Goal: Task Accomplishment & Management: Use online tool/utility

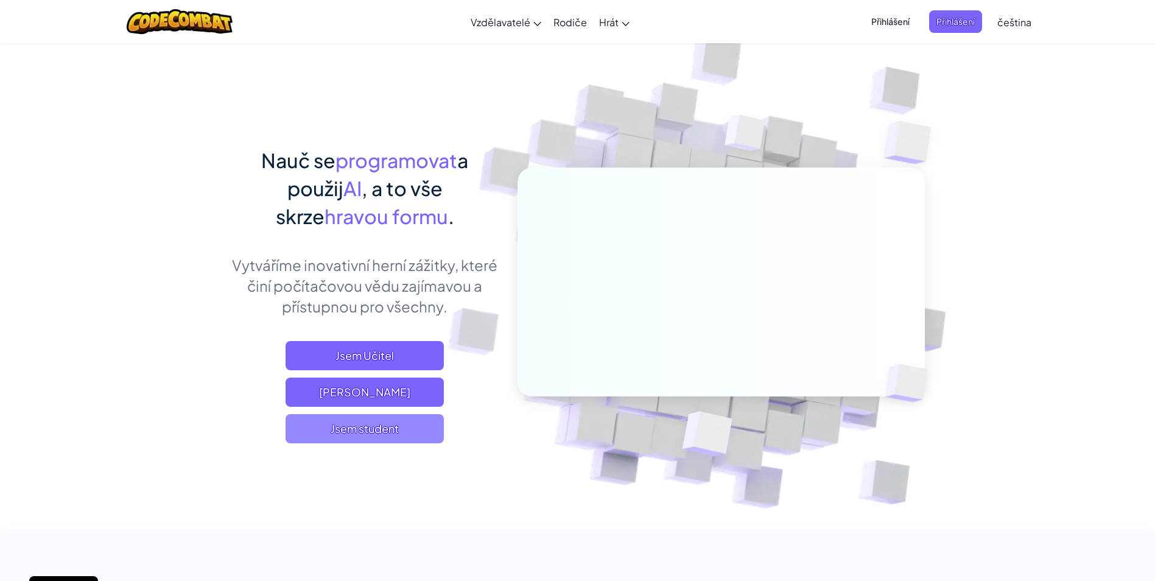
click at [402, 421] on span "Jsem student" at bounding box center [365, 428] width 158 height 29
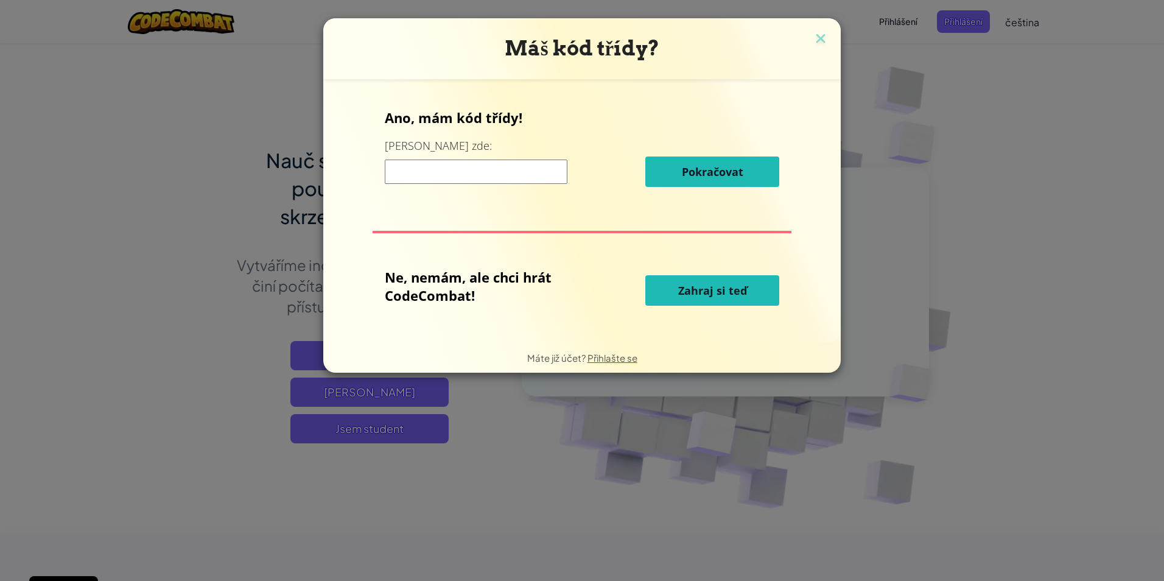
click at [727, 287] on span "Zahraj si teď" at bounding box center [712, 290] width 69 height 15
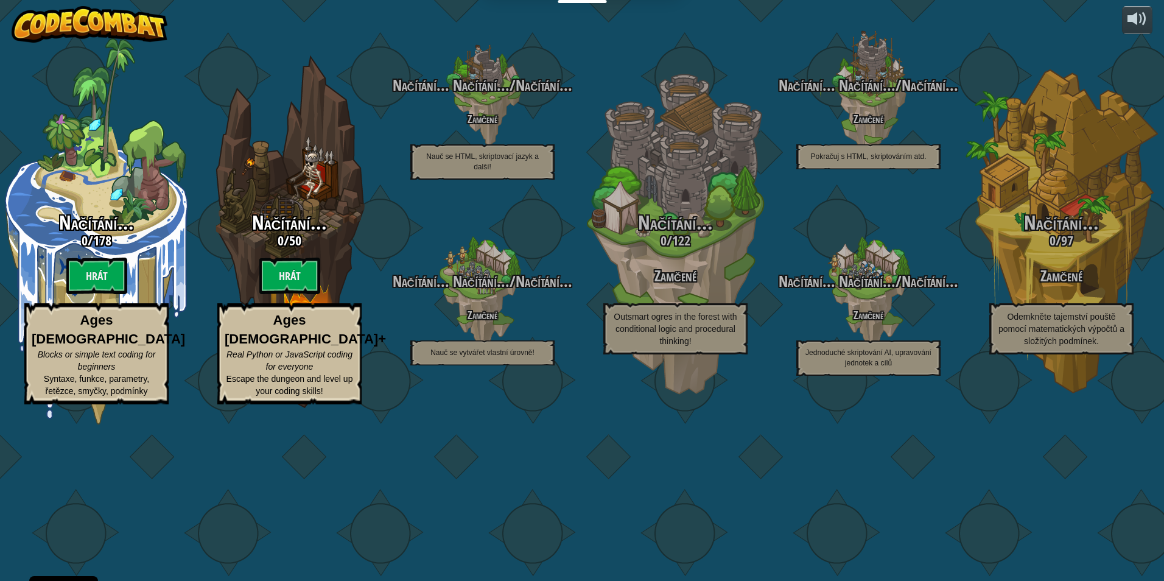
select select "cs"
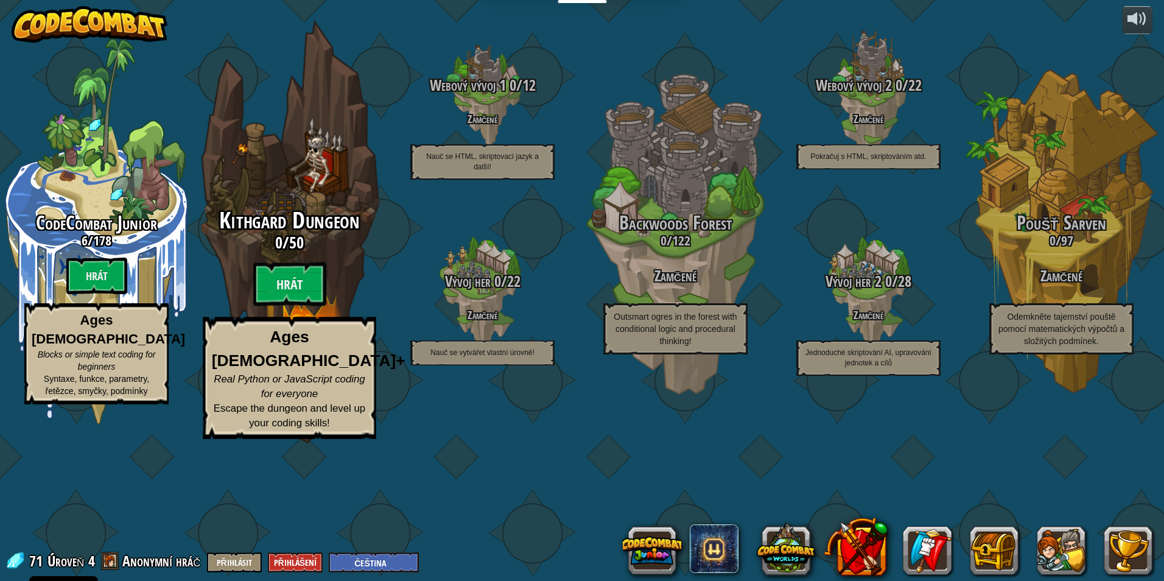
click at [306, 340] on div "Kithgard Dungeon 0 / 50 Hrát Ages [DEMOGRAPHIC_DATA]+ Real Python or JavaScript…" at bounding box center [289, 323] width 231 height 231
select select "cs"
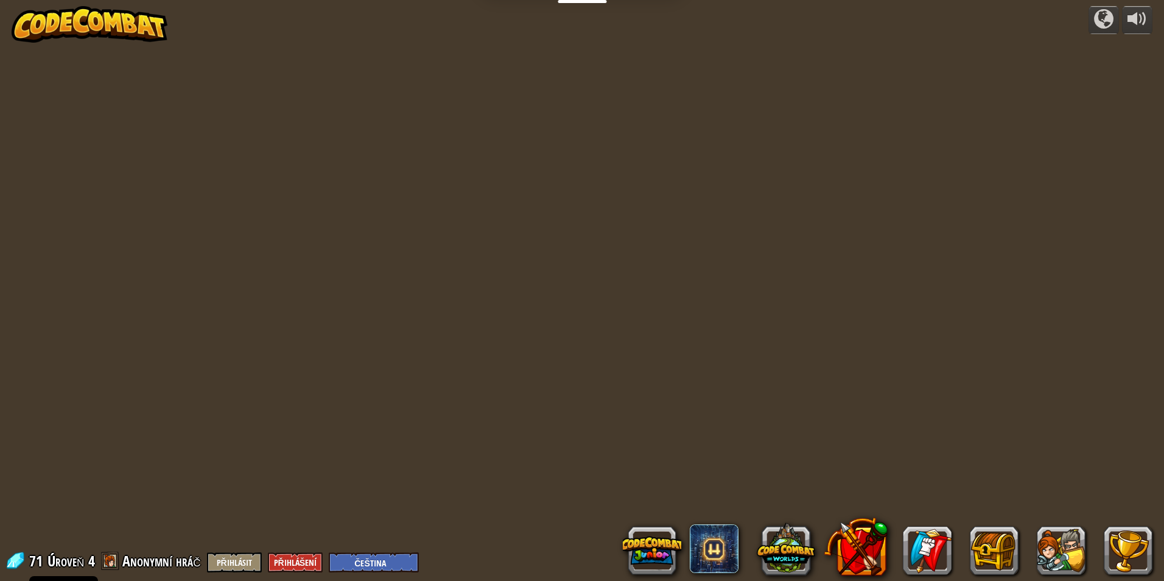
select select "cs"
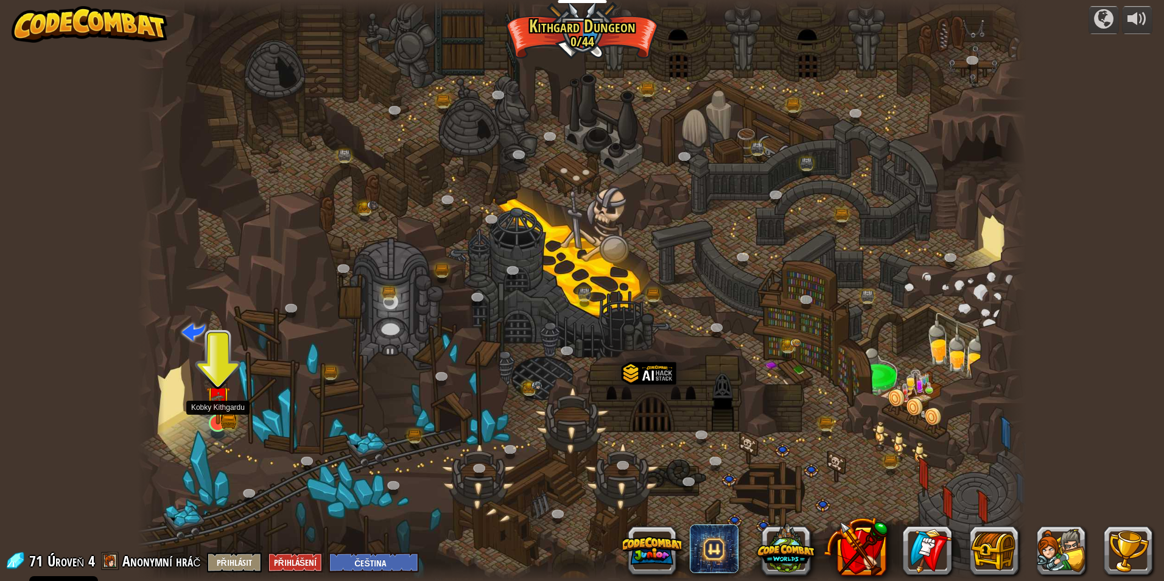
click at [226, 414] on img at bounding box center [218, 398] width 24 height 53
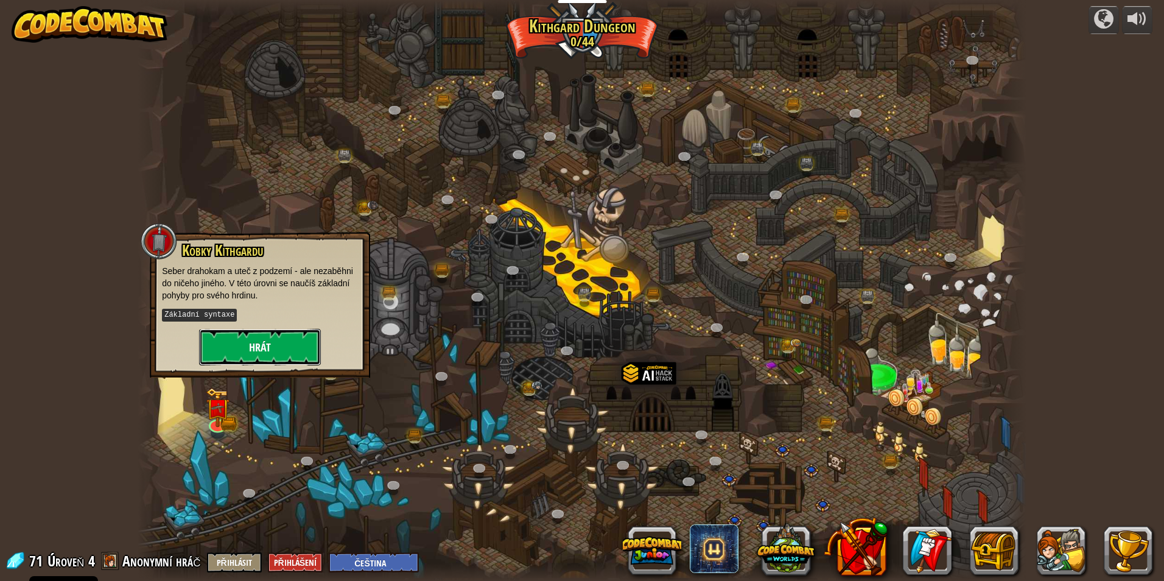
click at [248, 331] on button "Hrát" at bounding box center [260, 347] width 122 height 37
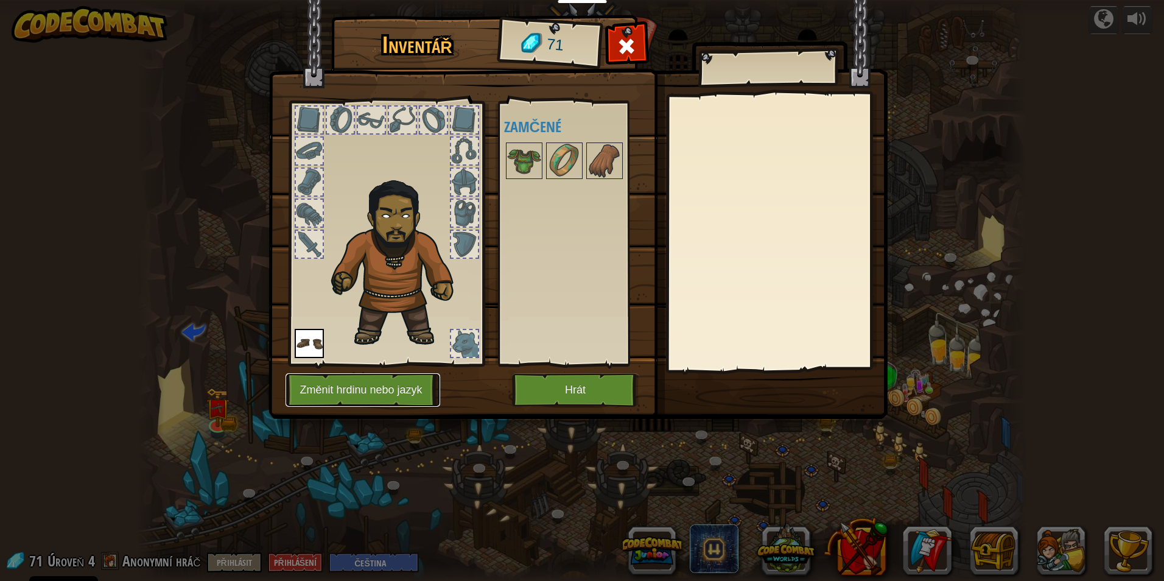
click at [389, 402] on button "Změnit hrdinu nebo jazyk" at bounding box center [363, 389] width 155 height 33
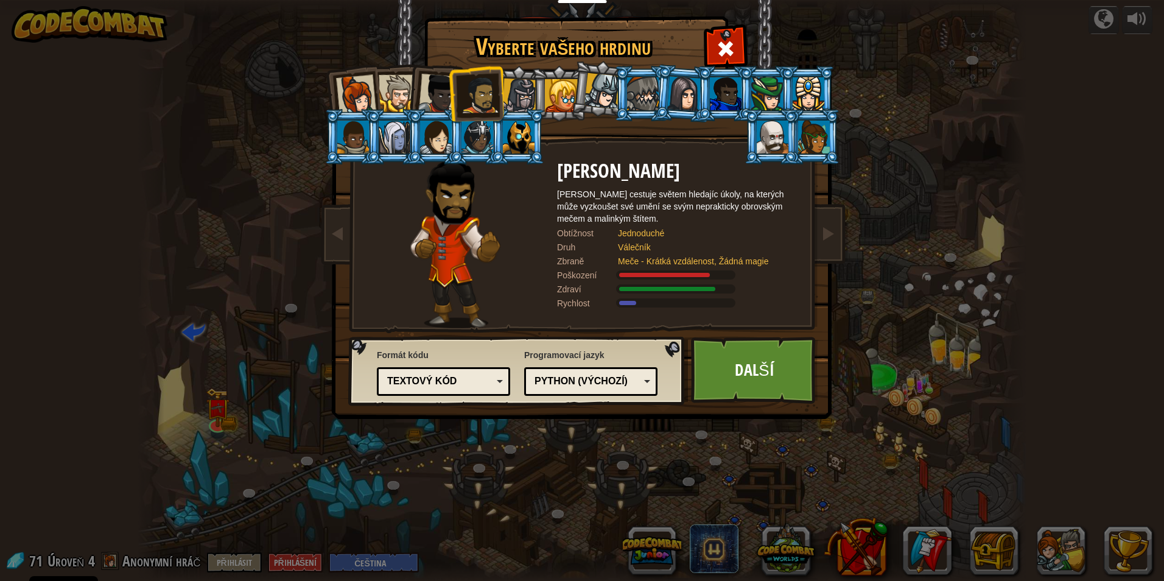
click at [350, 88] on div at bounding box center [356, 95] width 40 height 40
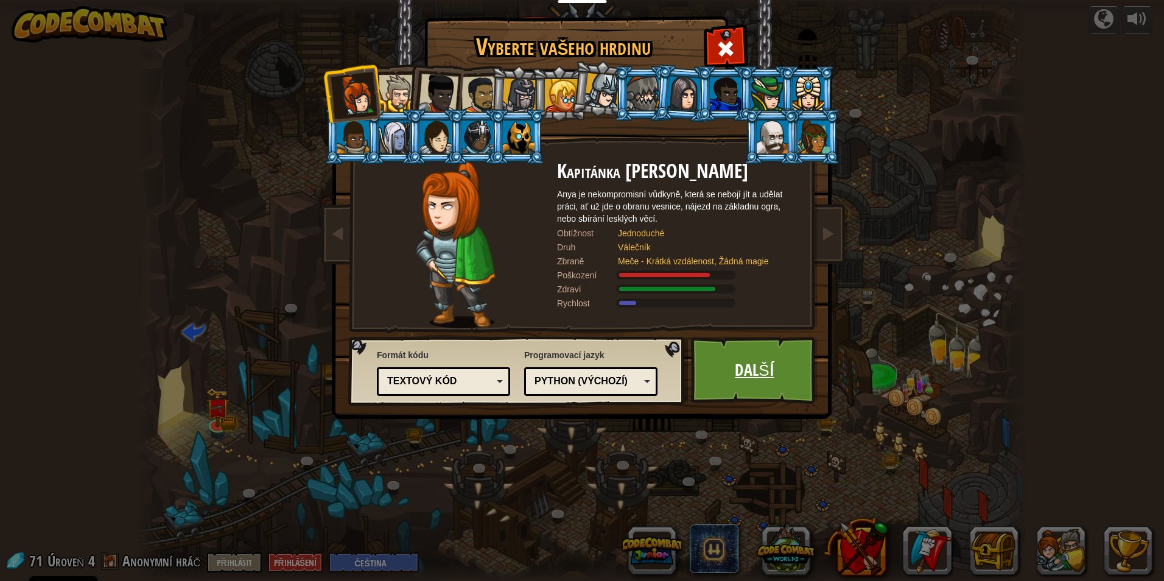
click at [750, 358] on link "Další" at bounding box center [754, 370] width 127 height 67
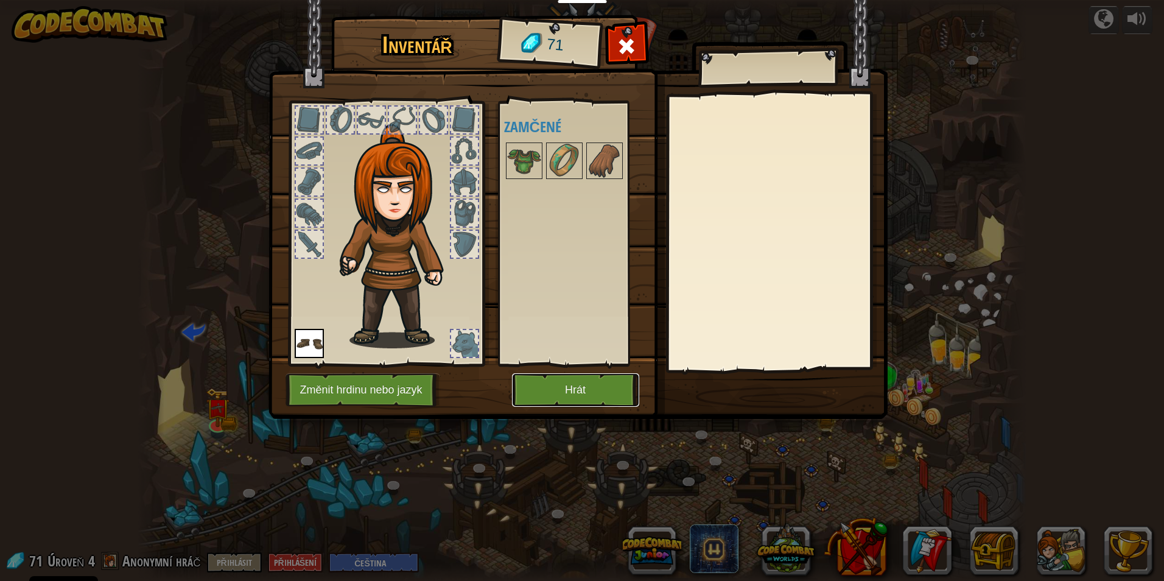
click at [558, 396] on button "Hrát" at bounding box center [575, 389] width 127 height 33
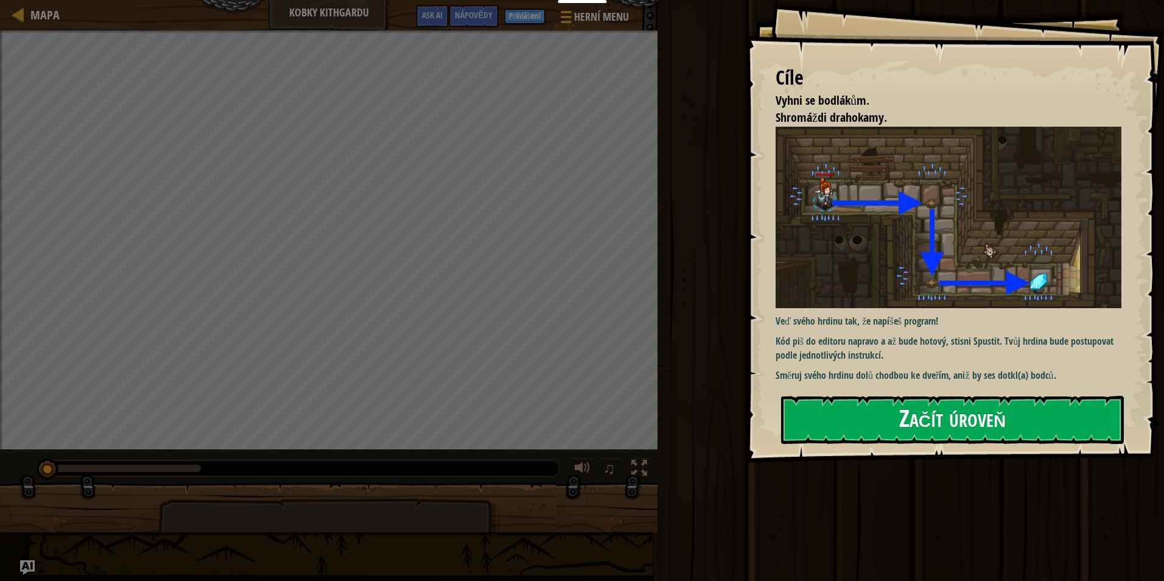
click at [981, 416] on button "Začít úroveň" at bounding box center [952, 420] width 343 height 48
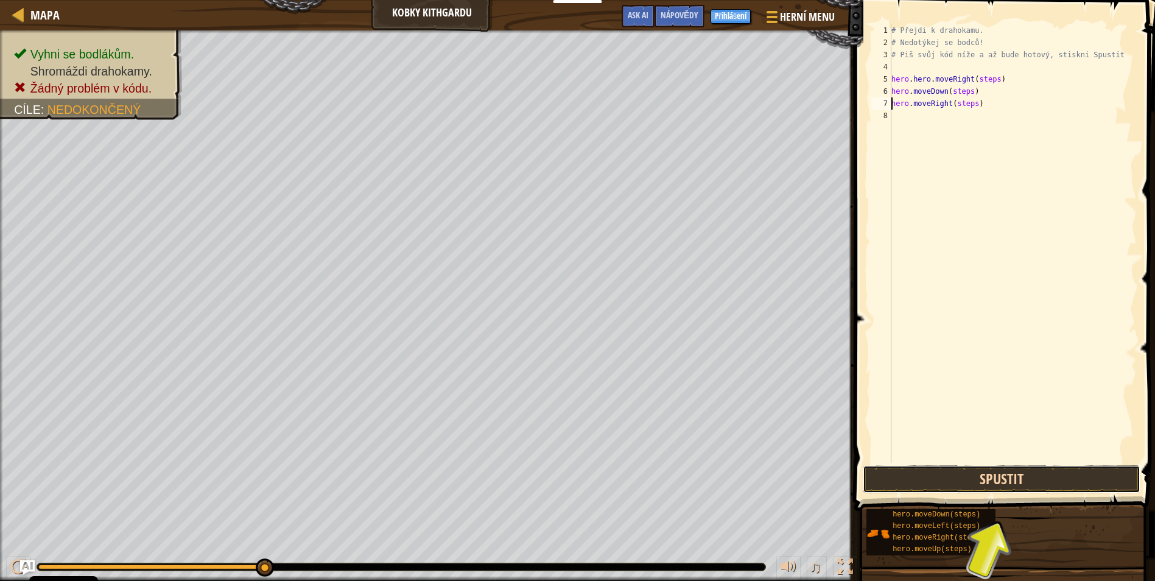
click at [1013, 479] on button "Spustit" at bounding box center [1002, 479] width 278 height 28
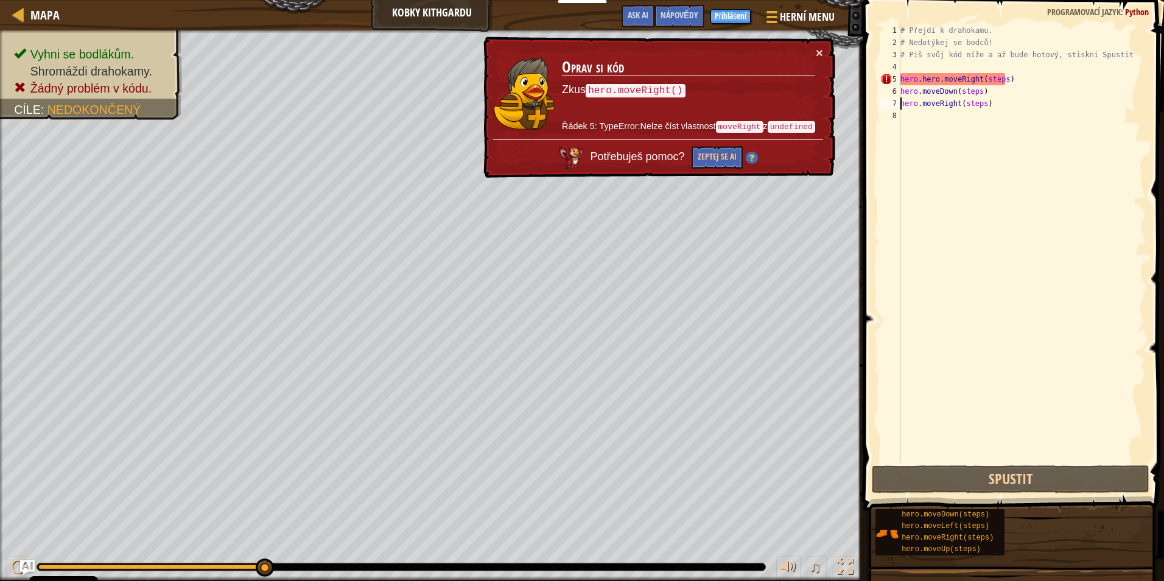
click at [1015, 81] on div "# Přejdi k drahokamu. # Nedotýkej se bodců! # Piš svůj kód níže a až bude hotov…" at bounding box center [1022, 255] width 248 height 463
type textarea "hero.hero.moveRight(steps)"
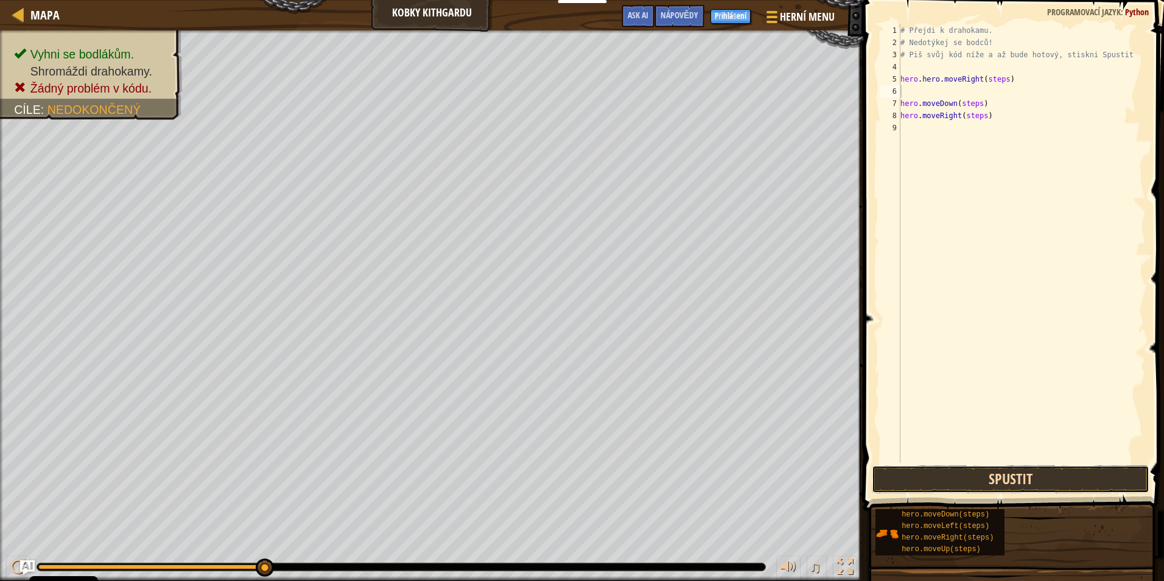
click at [1015, 486] on button "Spustit" at bounding box center [1011, 479] width 278 height 28
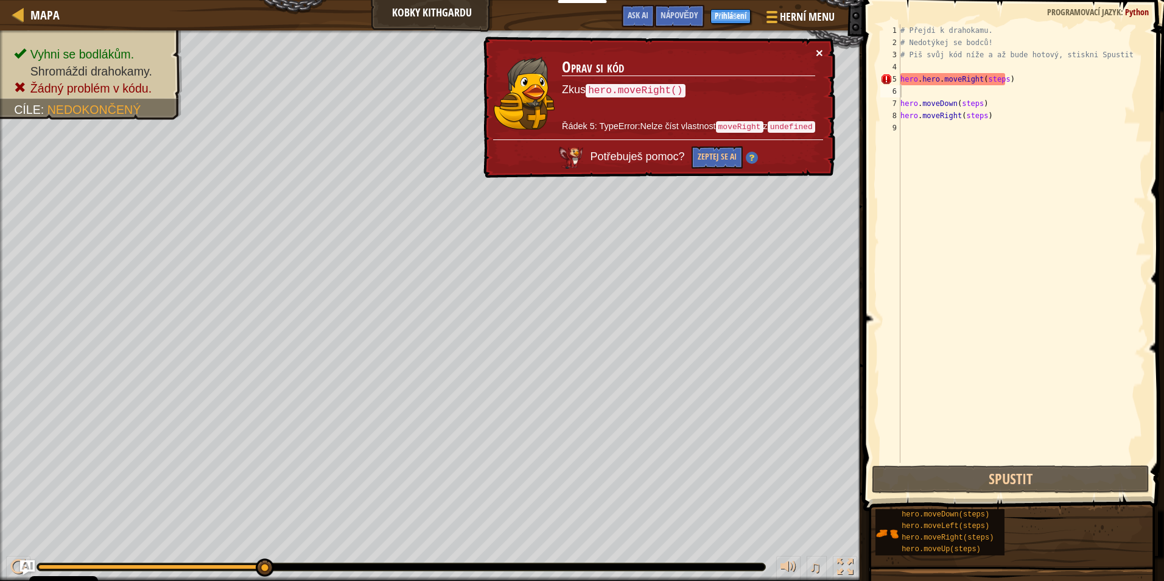
click at [817, 51] on button "×" at bounding box center [819, 52] width 7 height 13
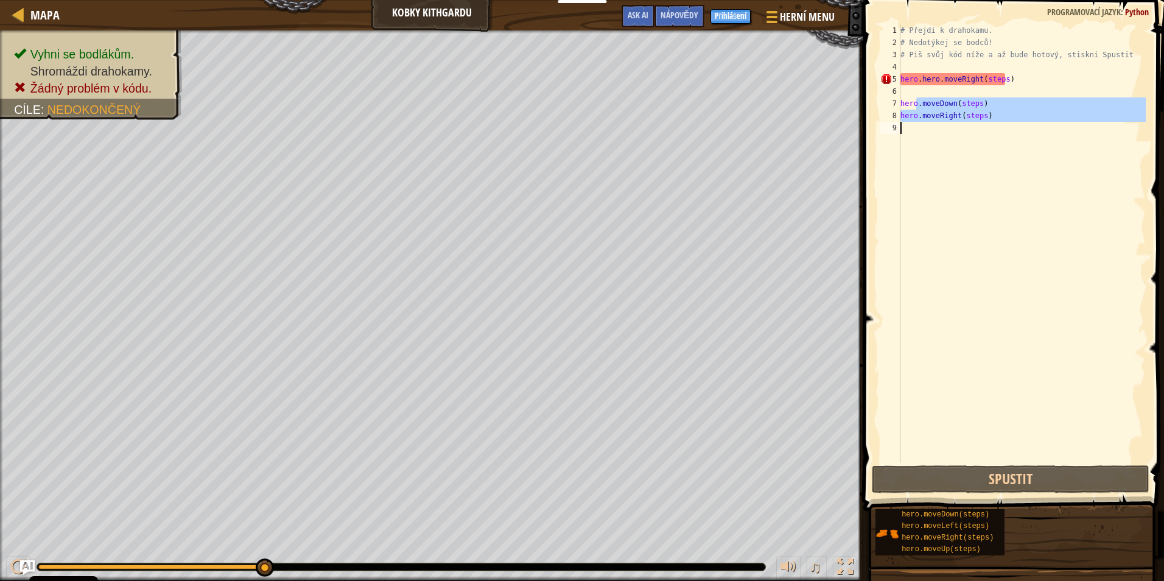
drag, startPoint x: 918, startPoint y: 103, endPoint x: 915, endPoint y: 188, distance: 84.7
click at [915, 188] on div "# Přejdi k drahokamu. # Nedotýkej se bodců! # Piš svůj kód níže a až bude hotov…" at bounding box center [1022, 255] width 248 height 463
type textarea "hero.moveRight(steps)"
drag, startPoint x: 878, startPoint y: 95, endPoint x: 949, endPoint y: 106, distance: 72.1
click at [949, 106] on div "hero.moveRight(steps) 1 2 3 4 5 6 7 8 9 # Přejdi k drahokamu. # Nedotýkej se bo…" at bounding box center [1012, 243] width 268 height 439
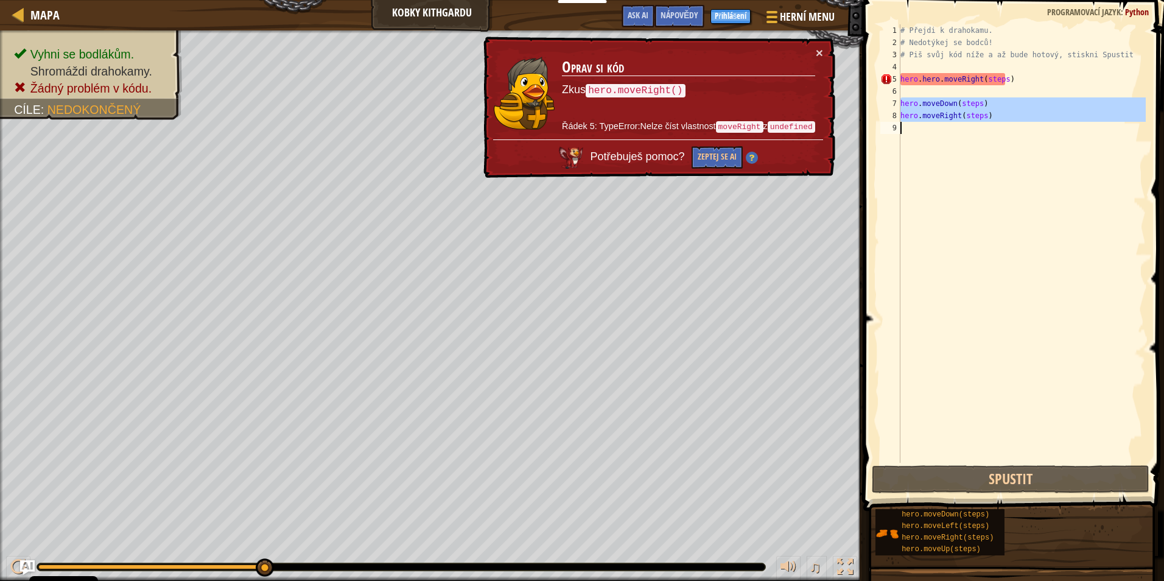
drag, startPoint x: 897, startPoint y: 100, endPoint x: 961, endPoint y: 128, distance: 69.6
click at [961, 128] on div "1 2 3 4 5 6 7 8 9 # Přejdi k drahokamu. # Nedotýkej se bodců! # Piš svůj kód ní…" at bounding box center [1012, 243] width 268 height 439
type textarea "hero.moveRight(steps)"
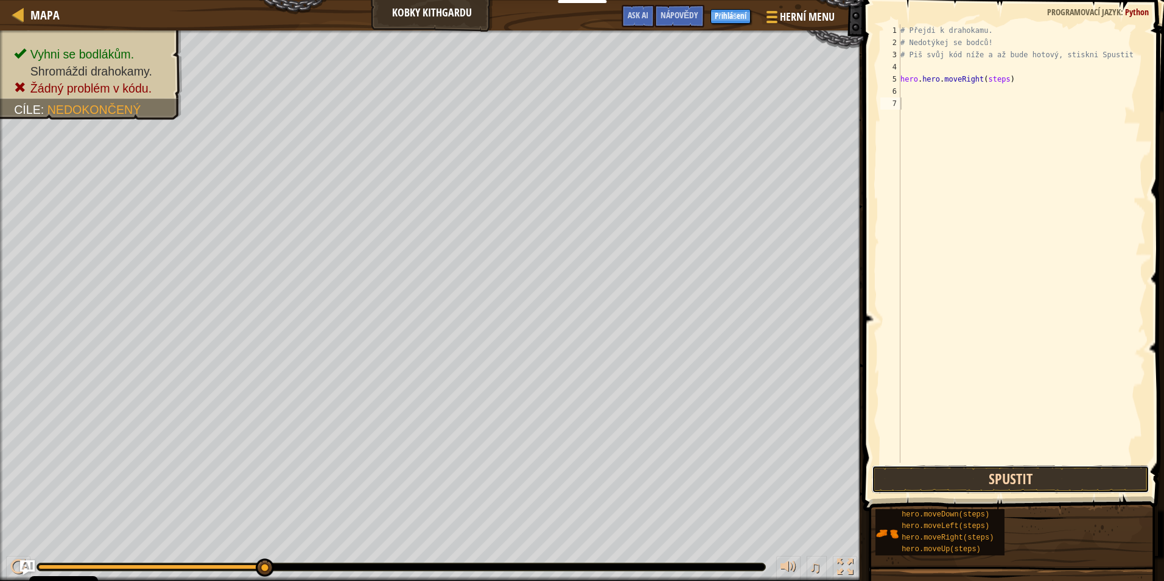
click at [1002, 473] on button "Spustit" at bounding box center [1011, 479] width 278 height 28
click at [935, 105] on div "# Přejdi k drahokamu. # Nedotýkej se bodců! # Piš svůj kód níže a až bude hotov…" at bounding box center [1022, 255] width 248 height 463
drag, startPoint x: 900, startPoint y: 101, endPoint x: 931, endPoint y: 108, distance: 31.8
click at [931, 108] on div "hero.moveDown(steps) 1 2 3 4 5 6 7 8 # Přejdi k drahokamu. # Nedotýkej se bodců…" at bounding box center [1012, 243] width 268 height 439
type textarea "hero.moveDown(steps)"
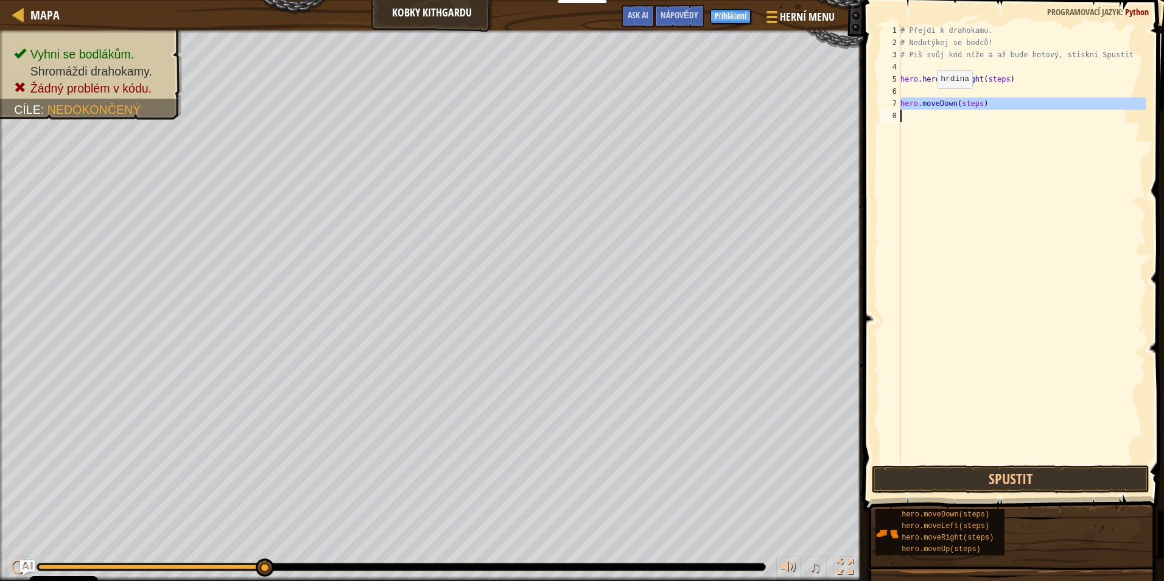
type textarea "hero.hero.moveRight(steps)"
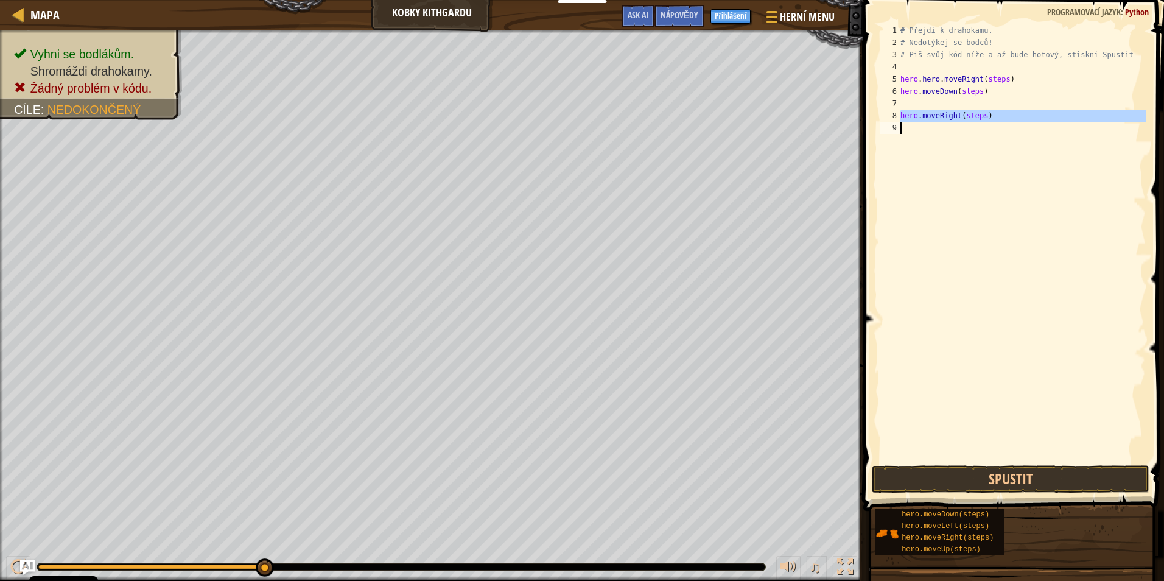
drag, startPoint x: 895, startPoint y: 113, endPoint x: 981, endPoint y: 123, distance: 87.0
click at [981, 123] on div "hero.moveRight(steps) 1 2 3 4 5 6 7 8 9 # Přejdi k drahokamu. # Nedotýkej se bo…" at bounding box center [1012, 243] width 268 height 439
type textarea "hero.moveRight(steps)"
click at [938, 96] on div "# Přejdi k drahokamu. # Nedotýkej se bodců! # Piš svůj kód níže a až bude hotov…" at bounding box center [1022, 243] width 248 height 439
type textarea "hero.movehero.moveRight(steps)"
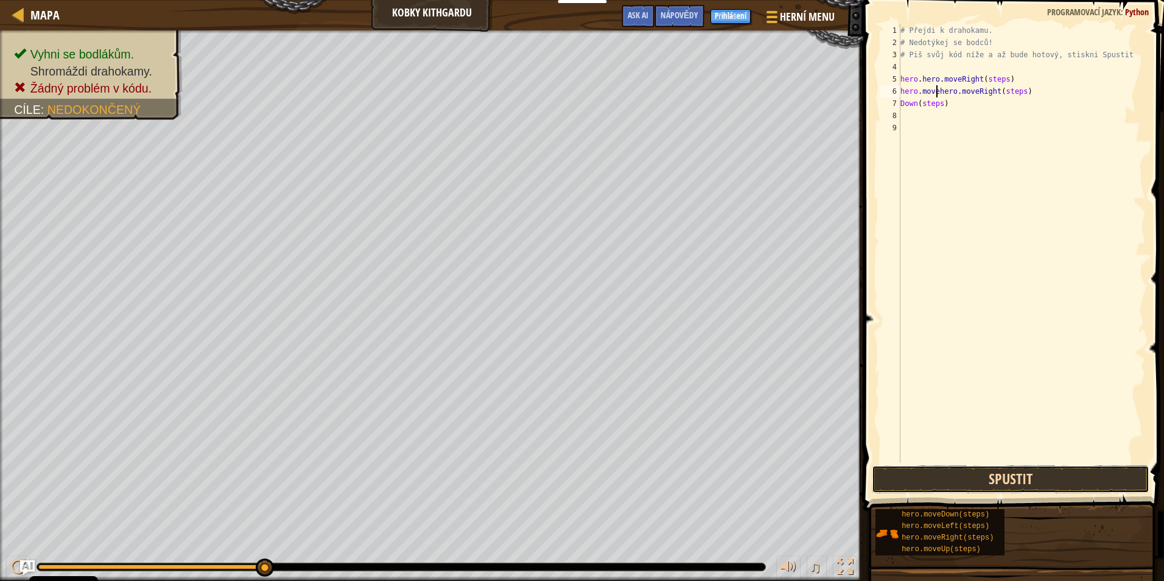
click at [1018, 485] on button "Spustit" at bounding box center [1011, 479] width 278 height 28
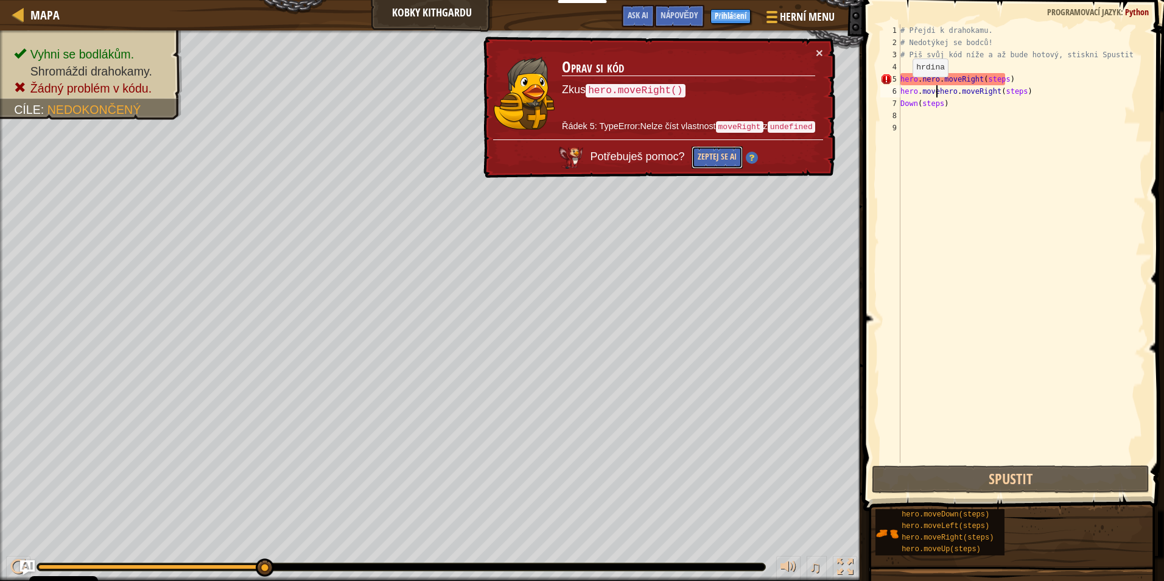
click at [716, 166] on button "Zeptej se AI" at bounding box center [717, 157] width 51 height 23
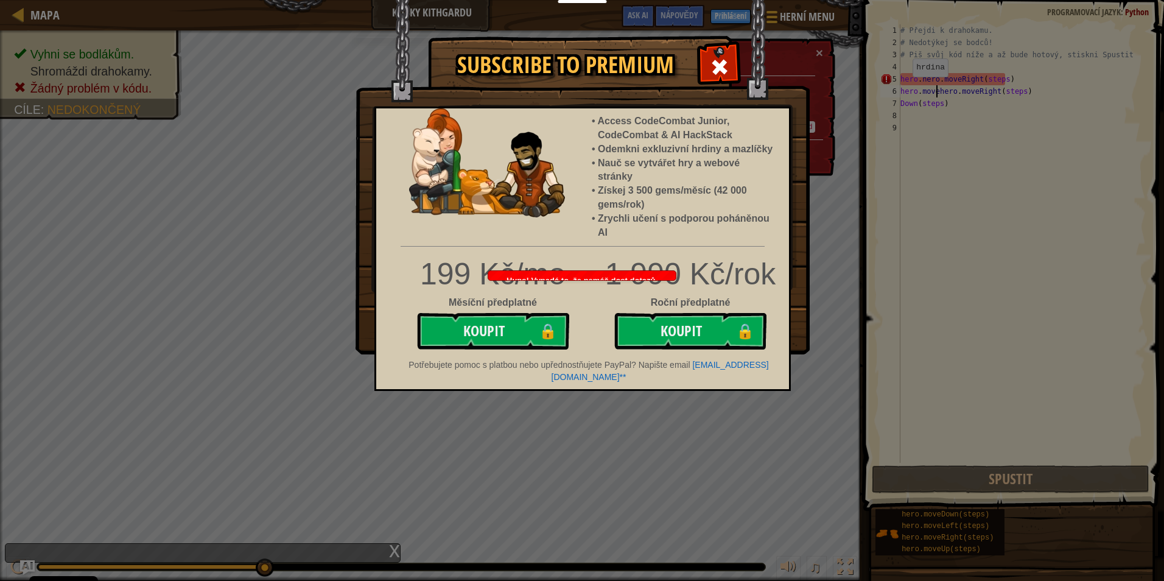
scroll to position [5, 3]
click at [721, 58] on span at bounding box center [719, 66] width 19 height 19
